Goal: Task Accomplishment & Management: Use online tool/utility

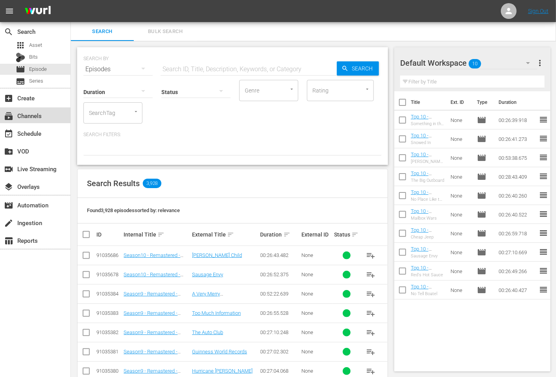
click at [36, 118] on div "subscriptions Channels" at bounding box center [22, 114] width 44 height 7
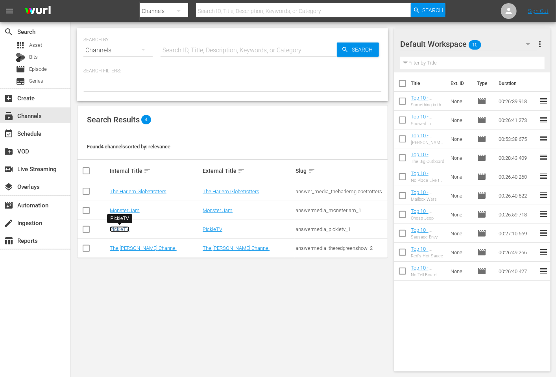
click at [117, 228] on link "PickleTV" at bounding box center [120, 229] width 20 height 6
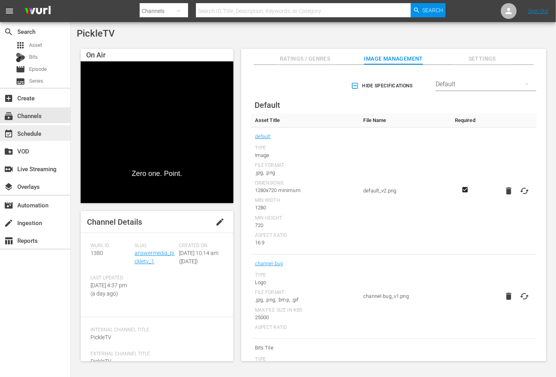
click at [45, 133] on div "event_available Schedule" at bounding box center [35, 133] width 70 height 16
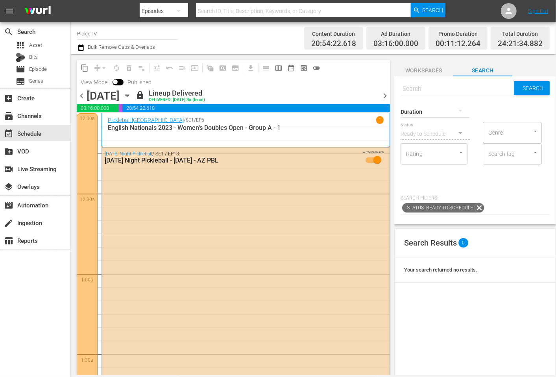
drag, startPoint x: 548, startPoint y: 376, endPoint x: 580, endPoint y: 406, distance: 43.2
click at [556, 377] on html "menu Search By Episodes Search ID, Title, Description, Keywords, or Category Se…" at bounding box center [278, 188] width 556 height 377
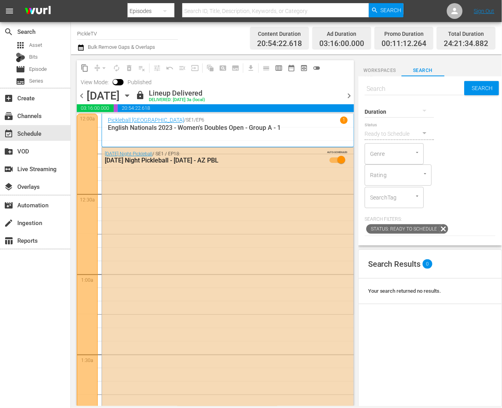
click at [72, 159] on div "content_copy compress arrow_drop_down autorenew_outlined delete_forever_outline…" at bounding box center [213, 230] width 285 height 352
click at [74, 164] on div "content_copy compress arrow_drop_down autorenew_outlined delete_forever_outline…" at bounding box center [213, 230] width 285 height 352
click at [82, 48] on icon "button" at bounding box center [80, 47] width 7 height 9
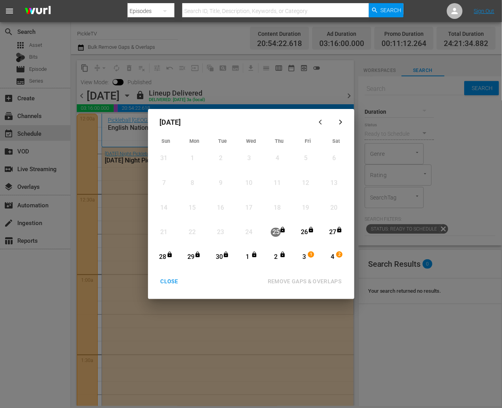
click at [339, 126] on button "button" at bounding box center [341, 122] width 19 height 19
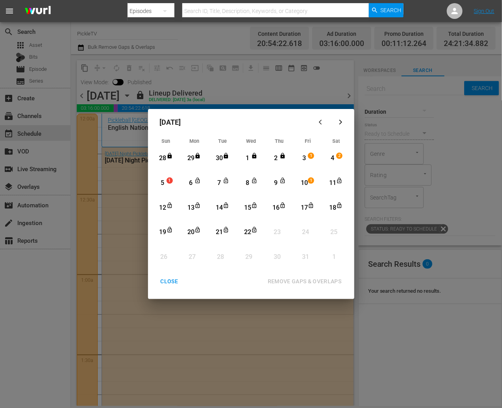
click at [249, 158] on div "1" at bounding box center [248, 158] width 10 height 9
click at [246, 206] on div "15" at bounding box center [248, 208] width 10 height 9
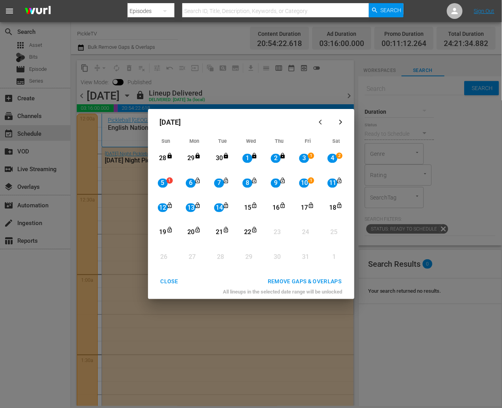
click at [298, 278] on div "REMOVE GAPS & OVERLAPS" at bounding box center [304, 282] width 87 height 10
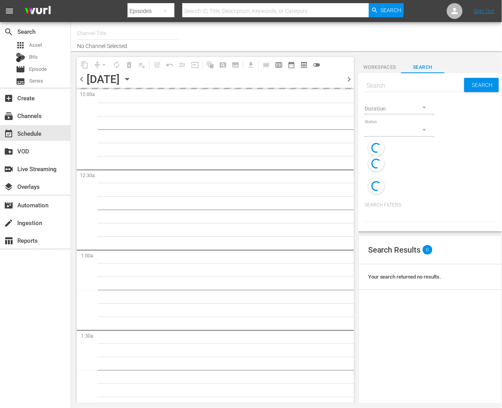
type input "PickleTV (1380)"
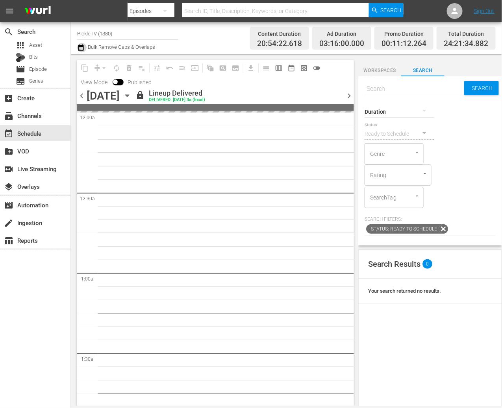
click at [84, 48] on icon "button" at bounding box center [80, 47] width 7 height 9
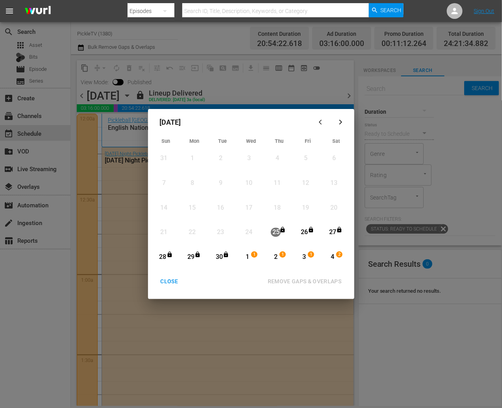
click at [340, 124] on icon "button" at bounding box center [340, 122] width 3 height 5
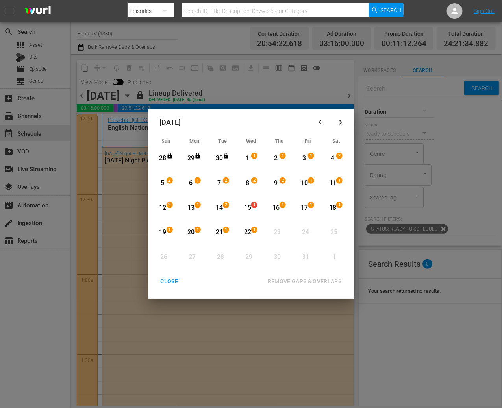
click at [249, 182] on div "8" at bounding box center [248, 183] width 10 height 9
click at [250, 232] on div "22" at bounding box center [248, 232] width 10 height 9
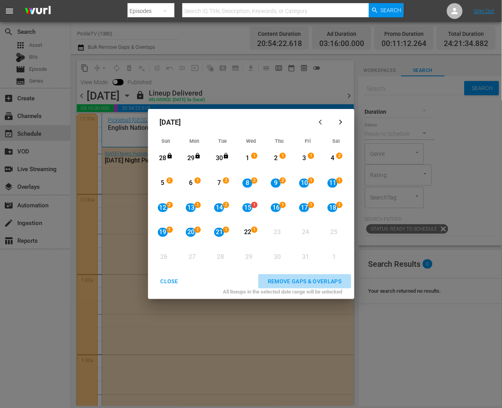
click at [315, 285] on div "REMOVE GAPS & OVERLAPS" at bounding box center [304, 282] width 87 height 10
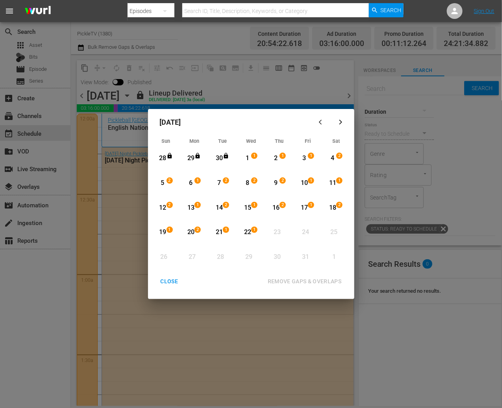
click at [175, 278] on div "CLOSE" at bounding box center [169, 282] width 30 height 10
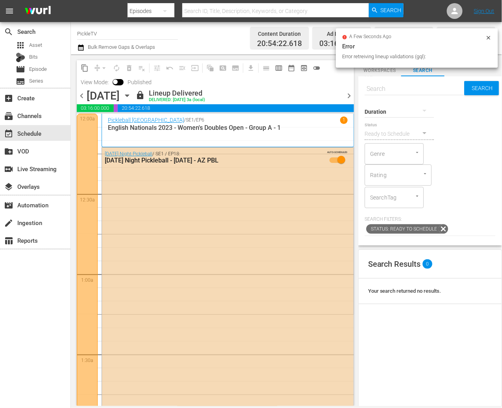
click at [133, 93] on div "[DATE] [DATE]" at bounding box center [110, 95] width 47 height 13
click at [129, 95] on icon "button" at bounding box center [127, 96] width 4 height 2
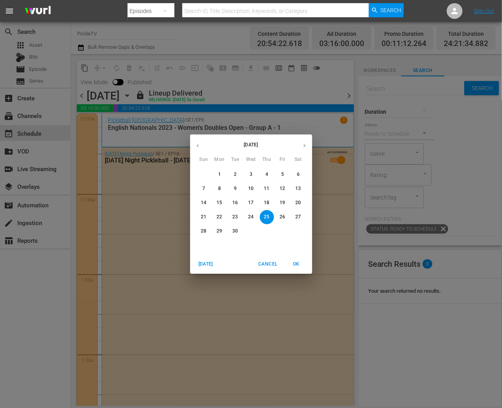
click at [193, 57] on div "[DATE] Sun Mon Tue Wed Thu Fri Sat 31 1 2 3 4 5 6 7 8 9 10 11 12 13 14 15 16 17…" at bounding box center [251, 204] width 502 height 408
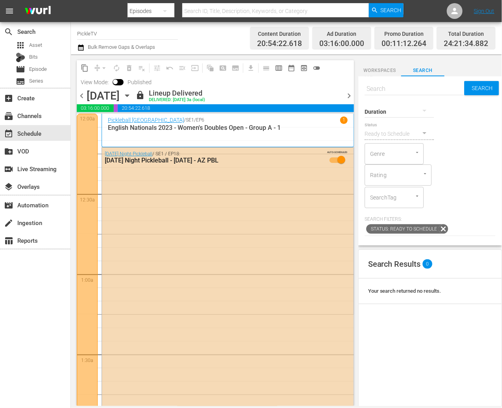
click at [174, 46] on div "Channel Title PickleTV Bulk Remove Gaps & Overlaps" at bounding box center [181, 38] width 209 height 28
click at [83, 48] on icon "button" at bounding box center [81, 47] width 6 height 6
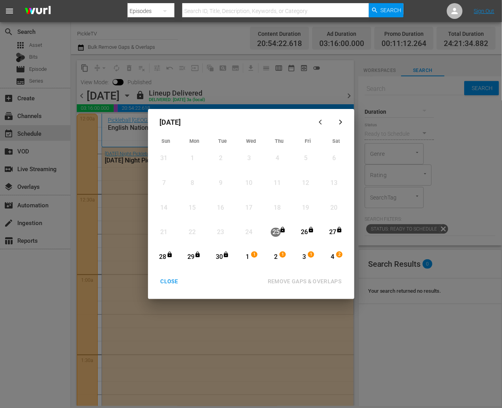
click at [340, 126] on button "button" at bounding box center [341, 122] width 19 height 19
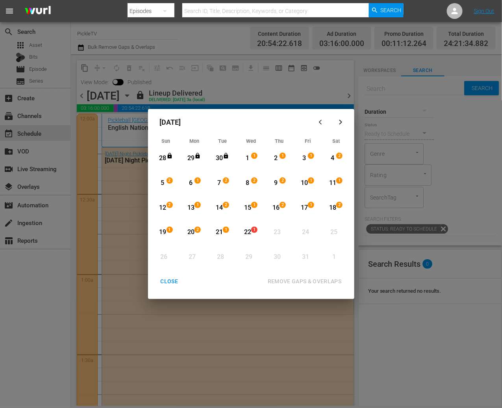
click at [191, 232] on div "20" at bounding box center [191, 232] width 10 height 9
